Goal: Information Seeking & Learning: Learn about a topic

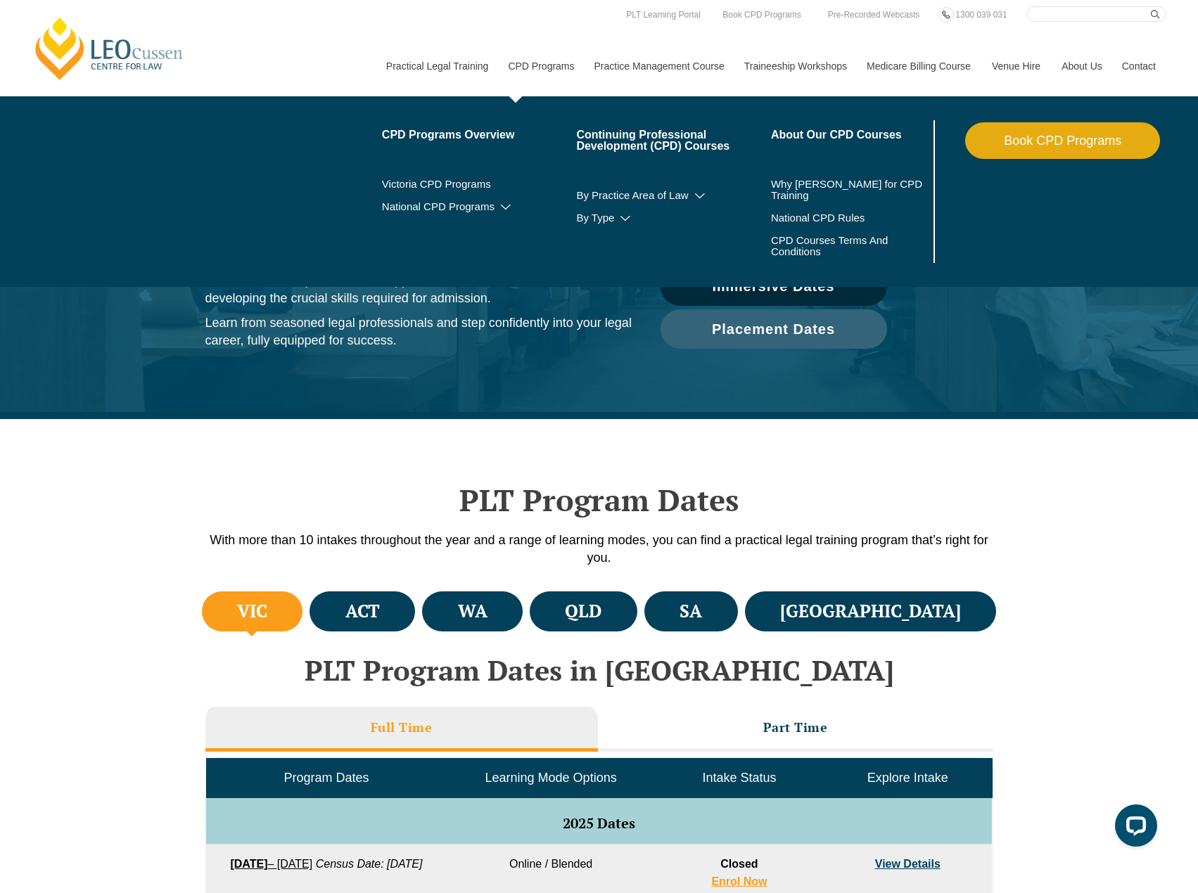
click at [556, 72] on link "CPD Programs" at bounding box center [540, 66] width 86 height 61
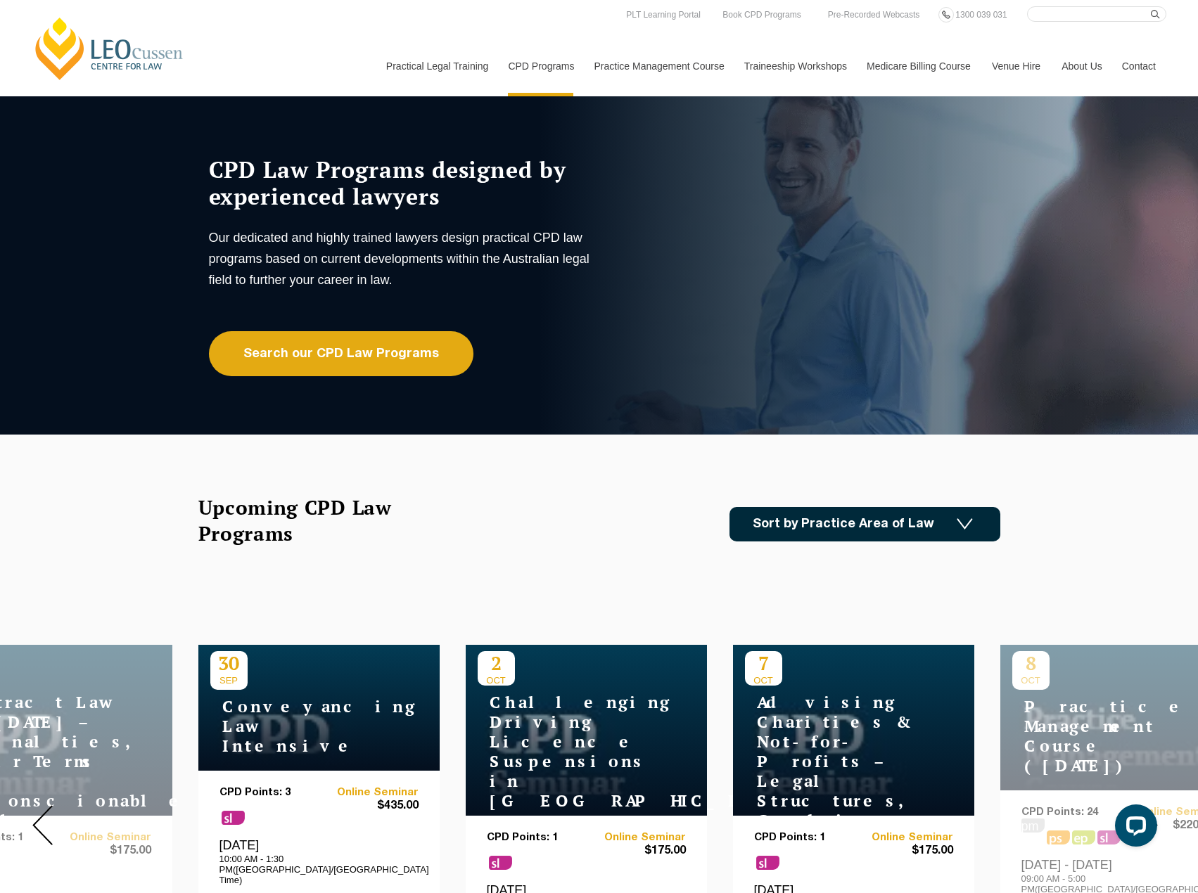
click at [1053, 17] on input "Search here" at bounding box center [1096, 13] width 139 height 15
click at [381, 339] on link "Search our CPD Law Programs" at bounding box center [341, 353] width 265 height 45
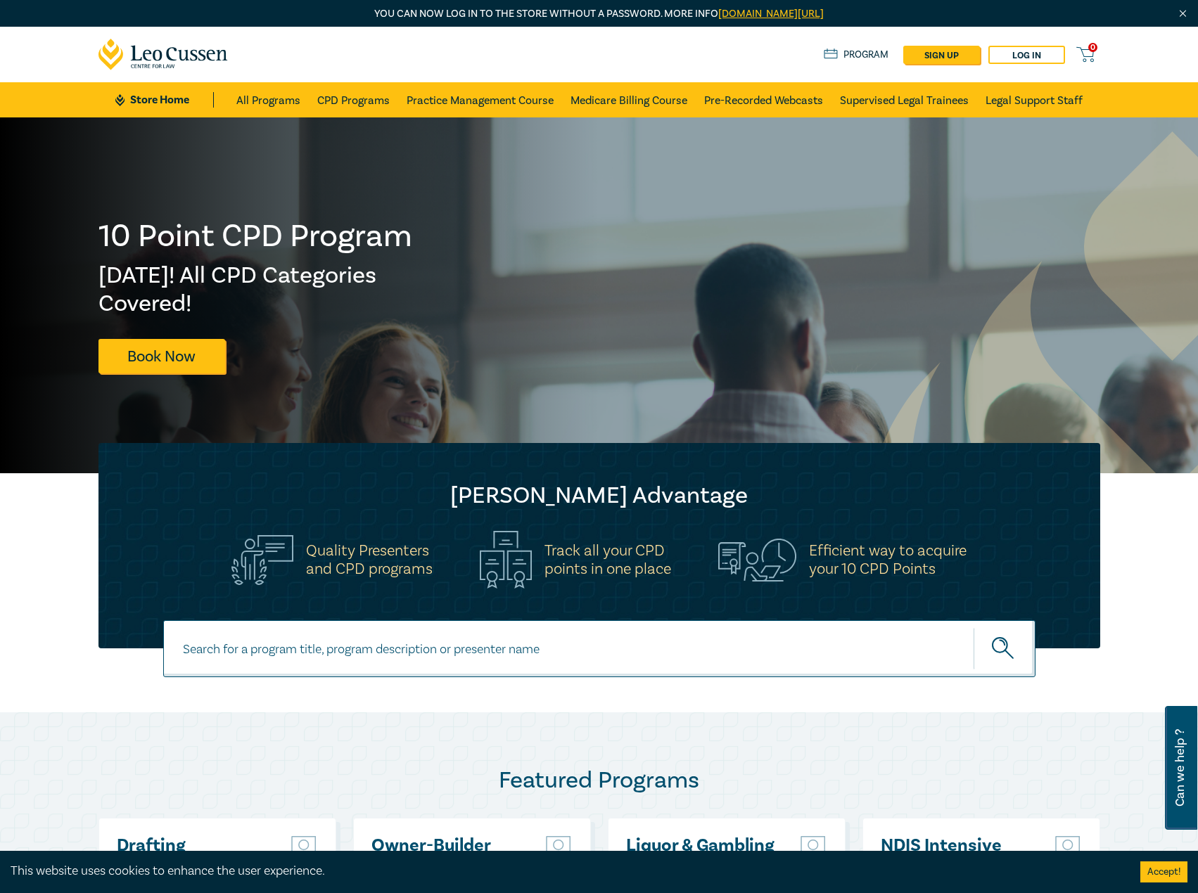
drag, startPoint x: 170, startPoint y: 152, endPoint x: 375, endPoint y: 202, distance: 211.4
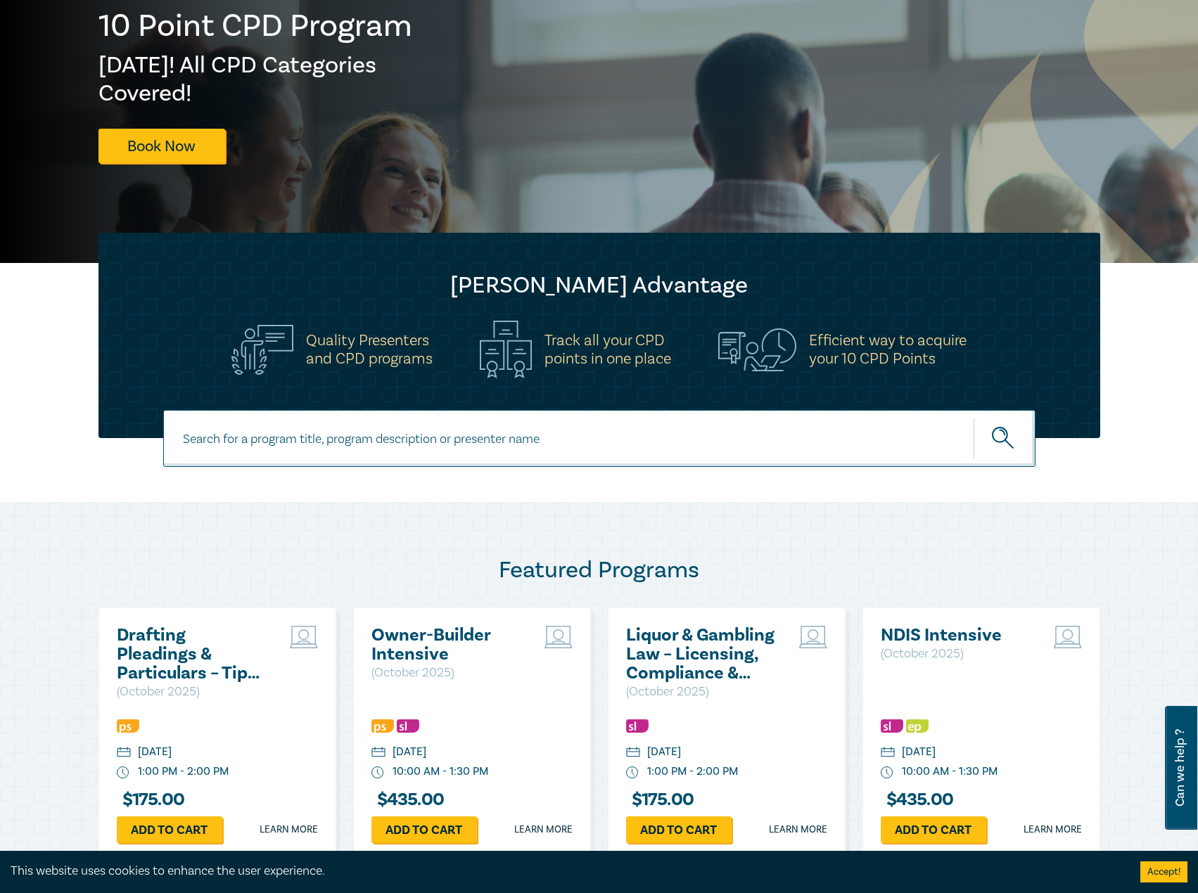
scroll to position [211, 0]
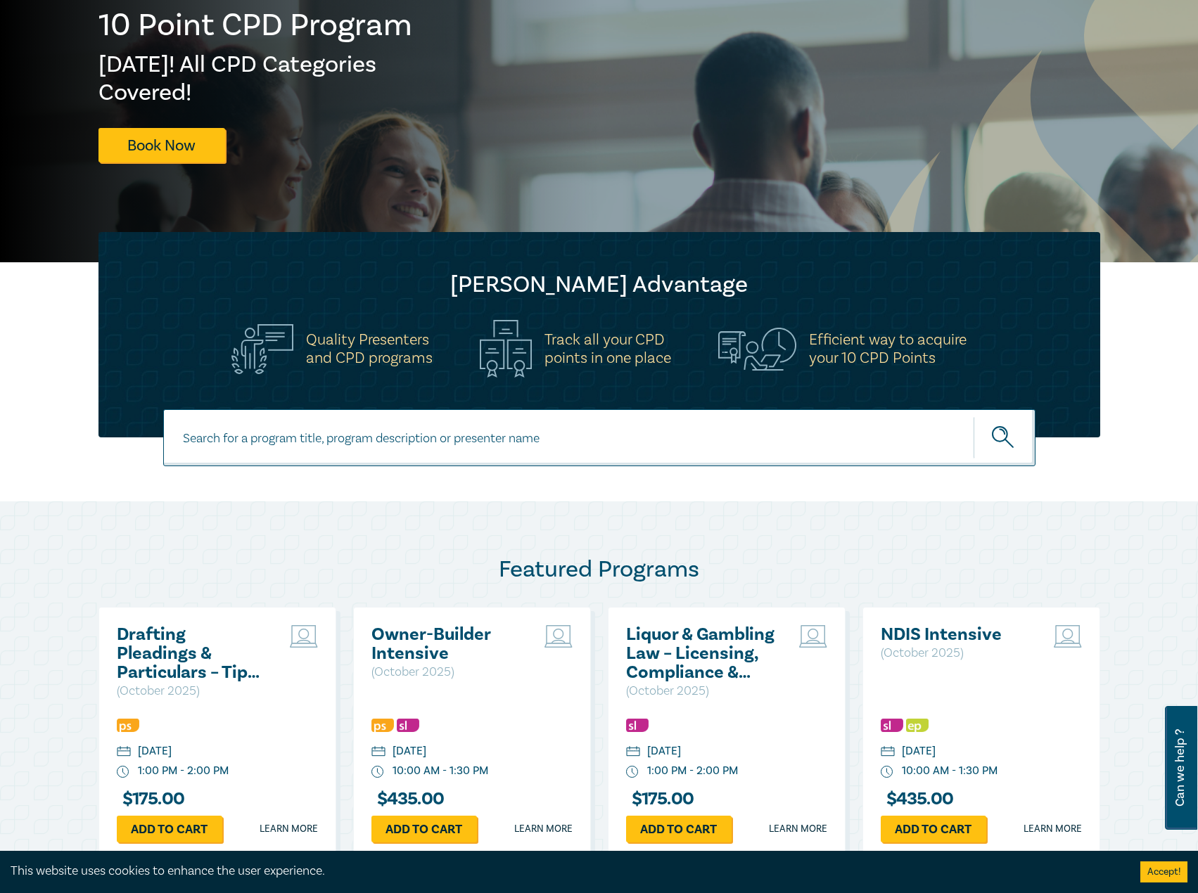
click at [301, 437] on input at bounding box center [599, 437] width 872 height 57
drag, startPoint x: 376, startPoint y: 426, endPoint x: 371, endPoint y: 440, distance: 14.5
click at [374, 427] on input at bounding box center [599, 437] width 872 height 57
paste input "unrestricted practicing"
type input "unrestricted practicing"
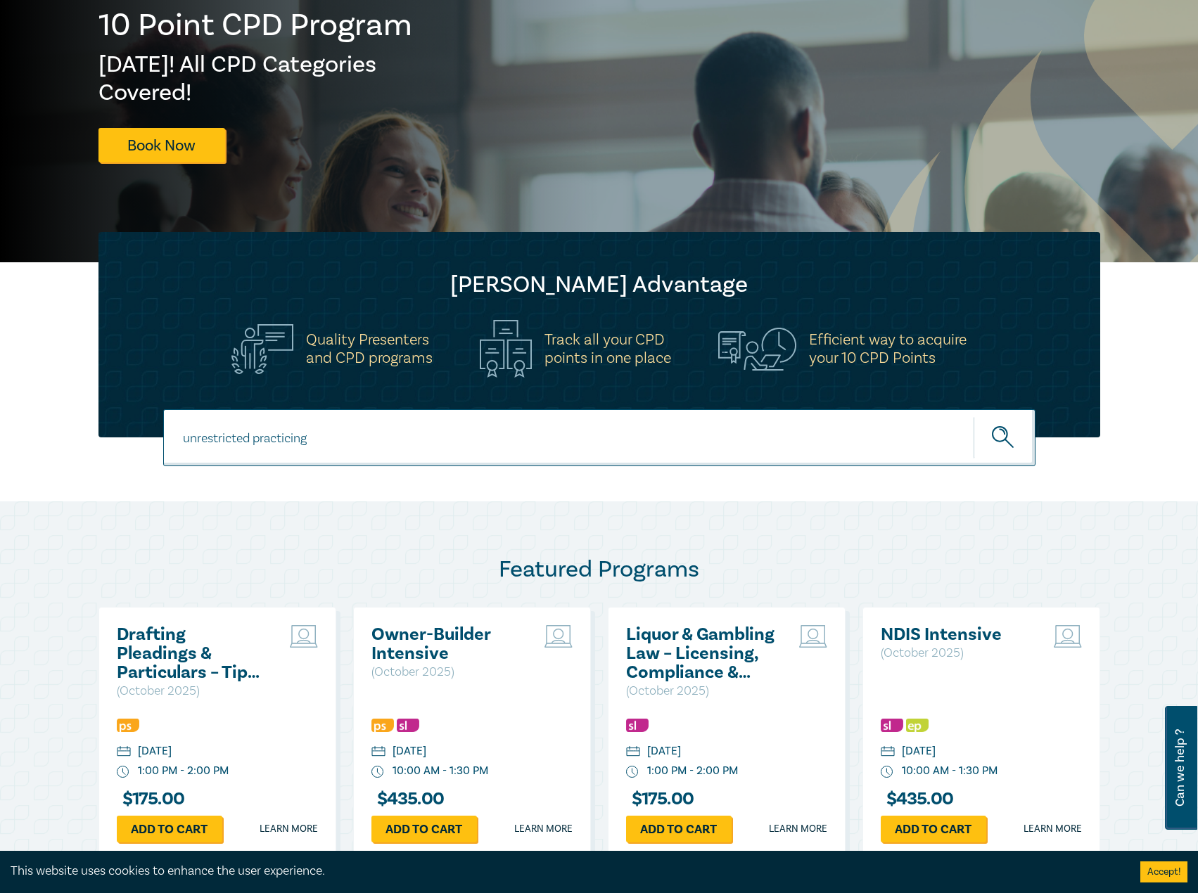
click at [974, 416] on button "submit" at bounding box center [1005, 437] width 62 height 43
